Goal: Contribute content

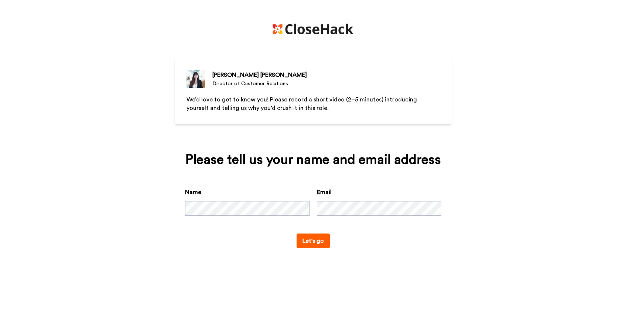
click at [304, 242] on button "Let's go" at bounding box center [313, 241] width 33 height 15
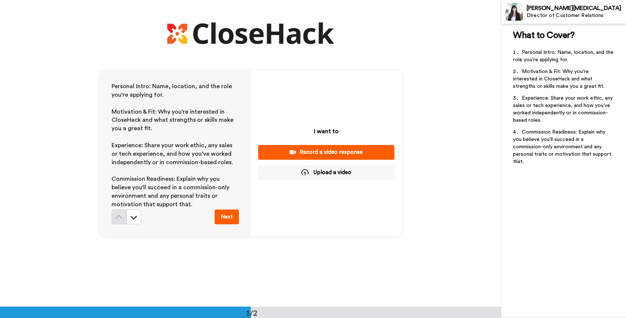
click at [338, 172] on button "Upload a video" at bounding box center [326, 173] width 136 height 14
click at [335, 174] on button "Upload a video" at bounding box center [326, 173] width 136 height 14
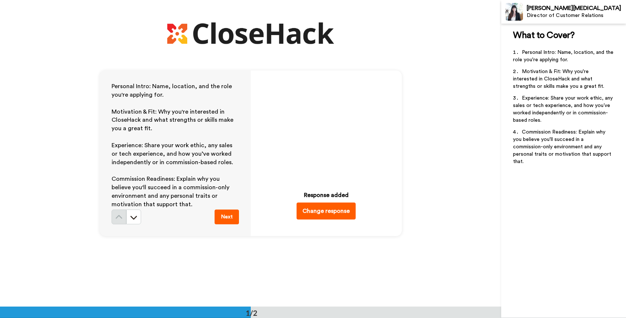
click at [233, 215] on button "Next" at bounding box center [227, 217] width 24 height 15
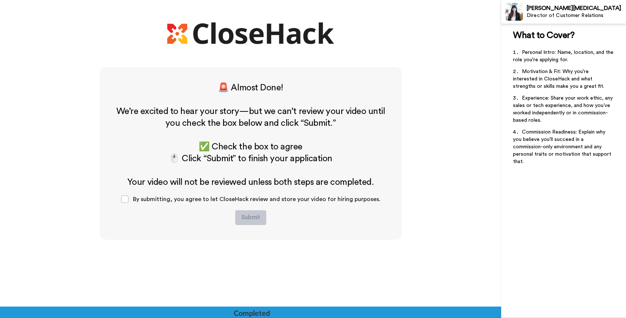
scroll to position [240, 0]
click at [134, 200] on div "By submitting, you agree to let CloseHack review and store your video for hirin…" at bounding box center [250, 199] width 271 height 22
click at [127, 199] on span at bounding box center [124, 198] width 7 height 7
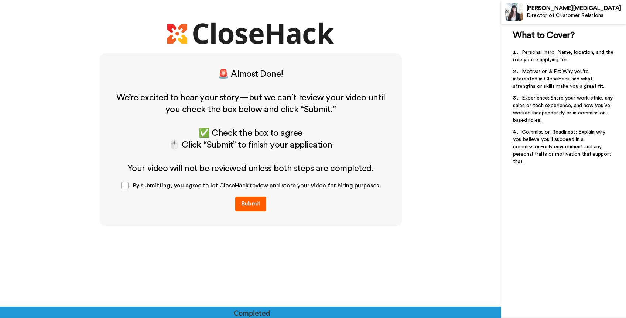
scroll to position [253, 0]
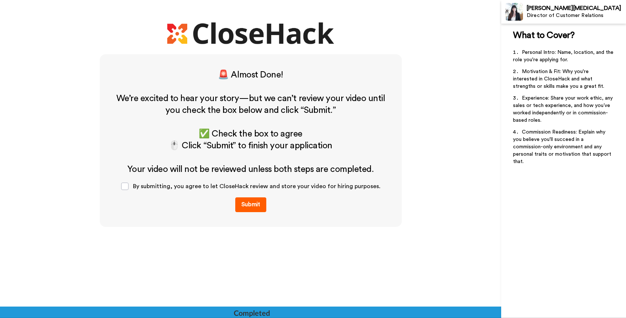
click at [255, 204] on button "Submit" at bounding box center [250, 205] width 31 height 15
